Goal: Check status: Check status

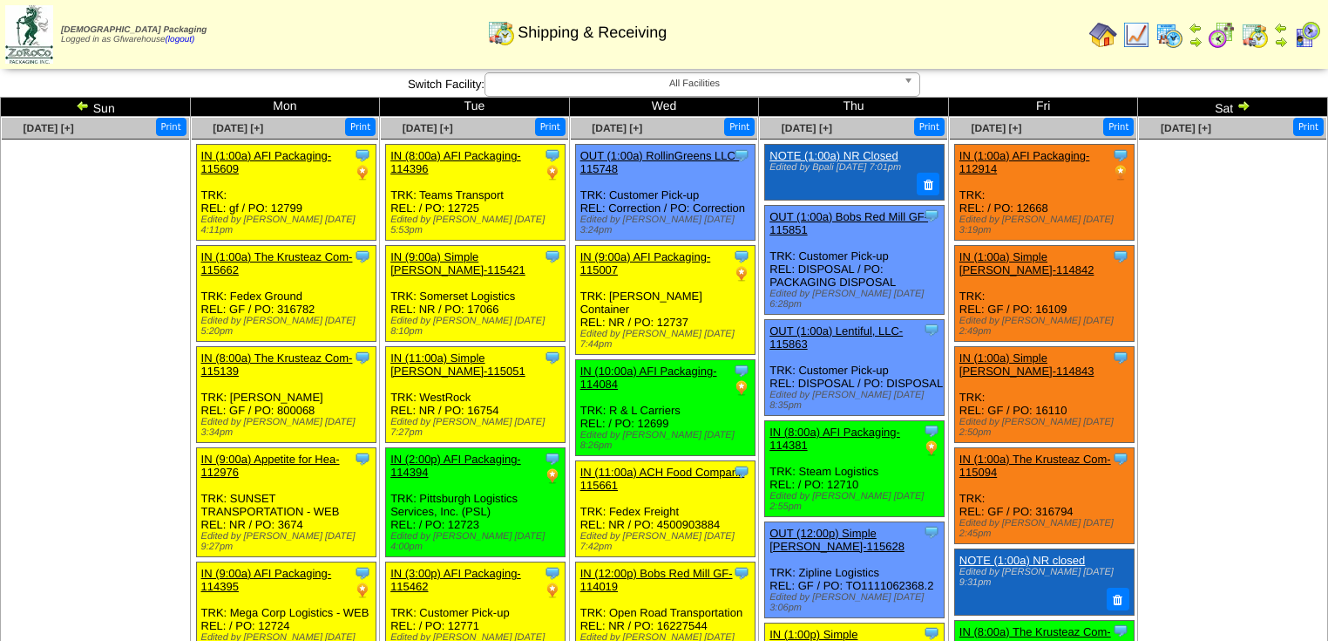
click at [1244, 106] on img at bounding box center [1244, 105] width 14 height 14
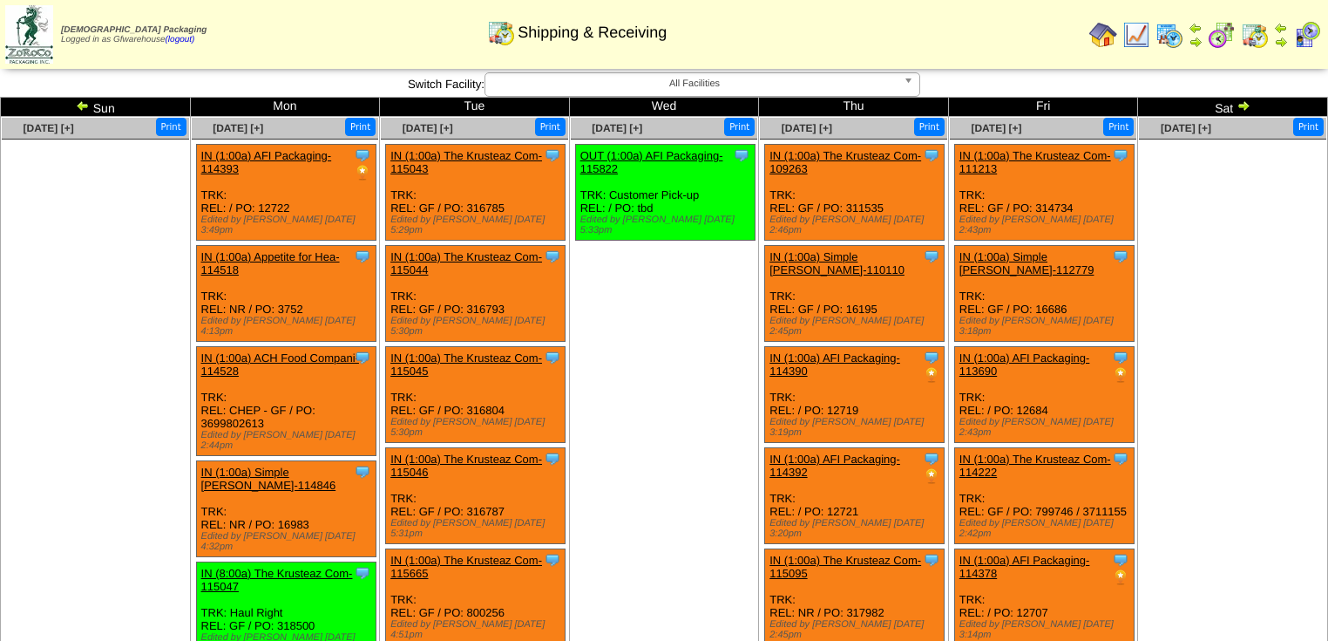
click at [1243, 105] on img at bounding box center [1244, 105] width 14 height 14
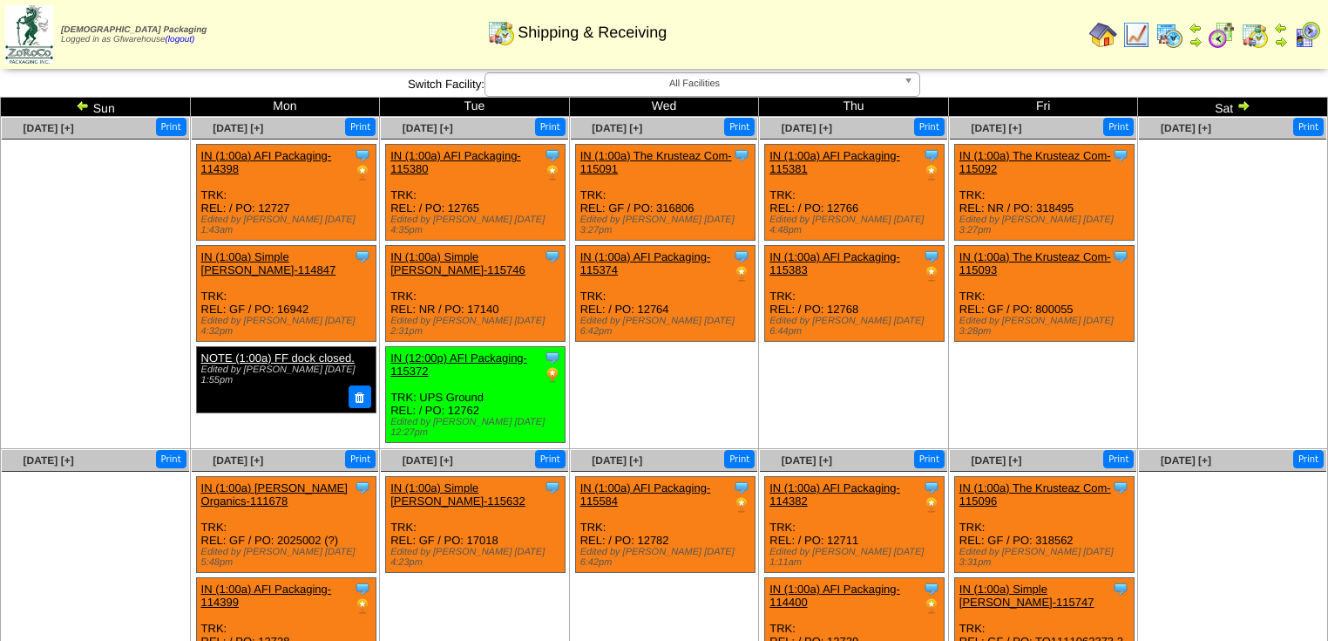
click at [1305, 37] on img at bounding box center [1307, 35] width 28 height 28
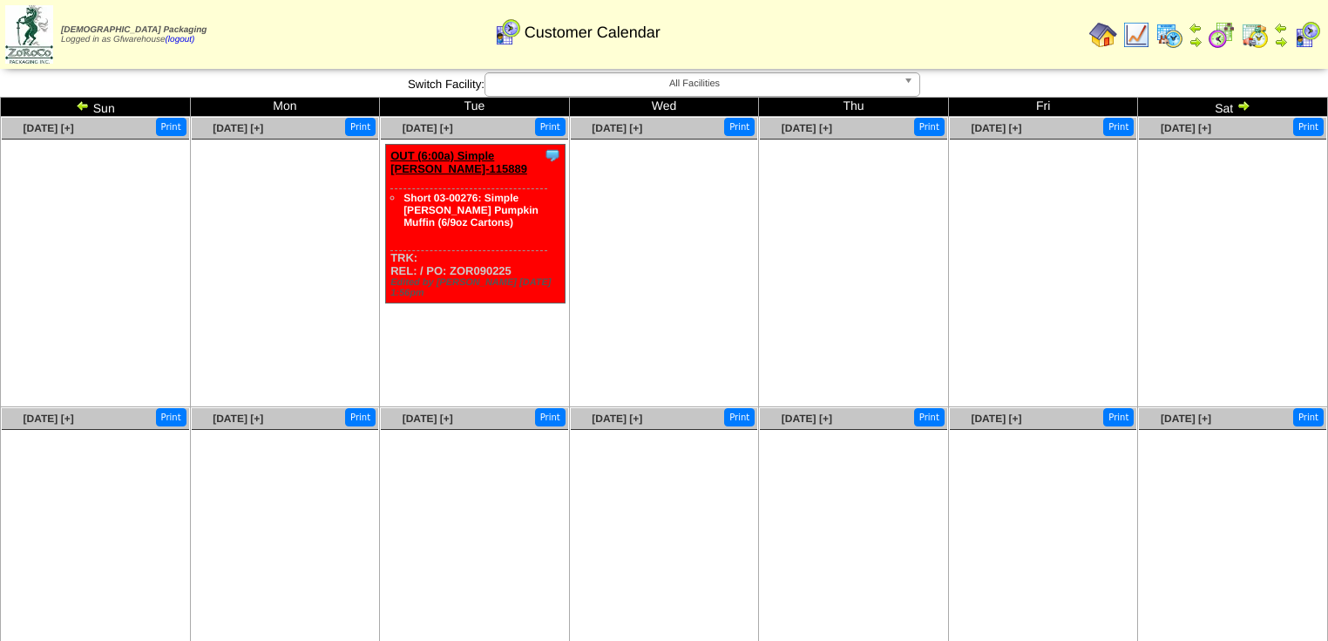
click at [83, 107] on img at bounding box center [83, 105] width 14 height 14
